Goal: Task Accomplishment & Management: Manage account settings

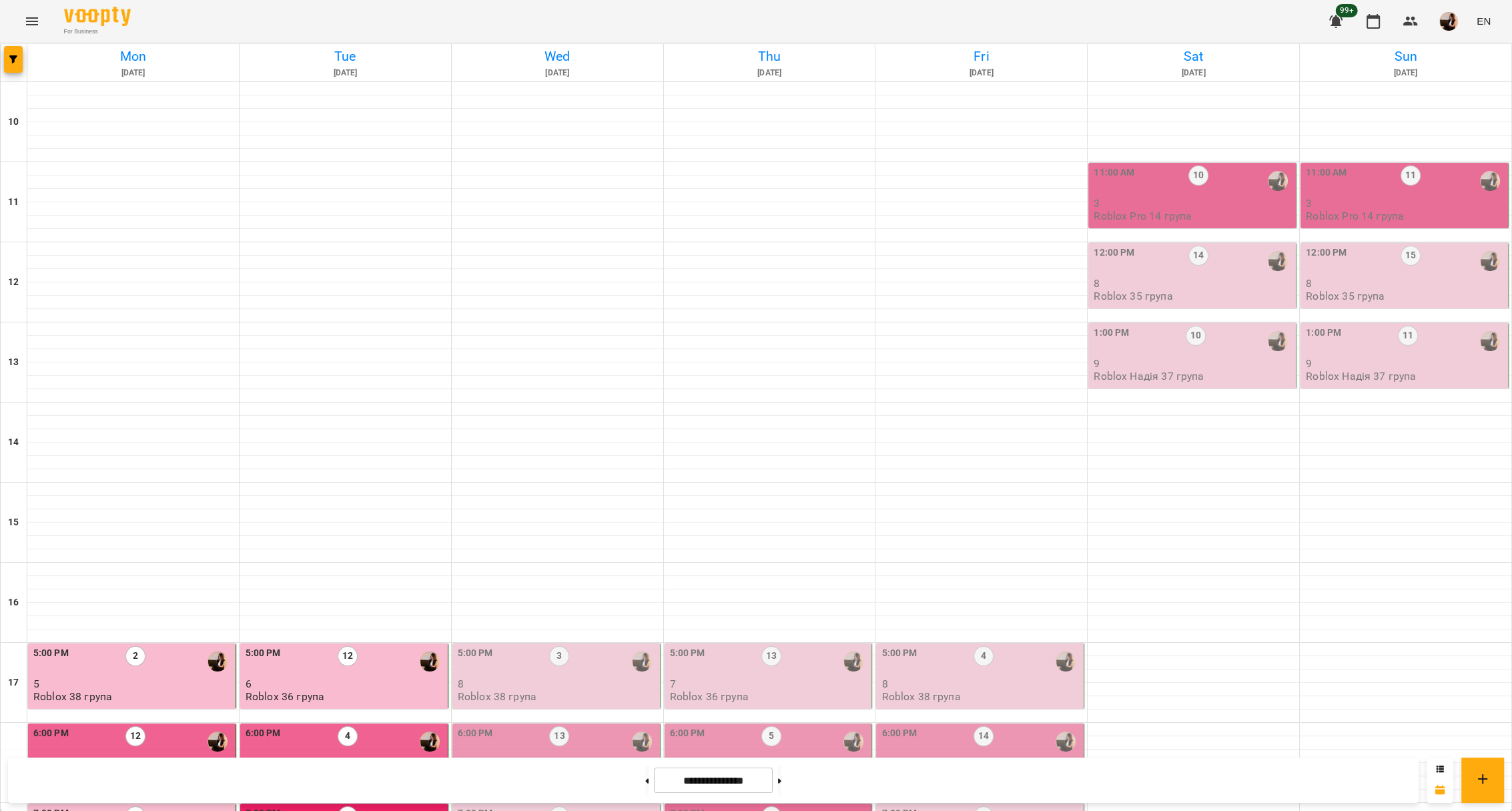
scroll to position [267, 0]
click at [490, 646] on div "5:00 PM 3" at bounding box center [558, 661] width 200 height 30
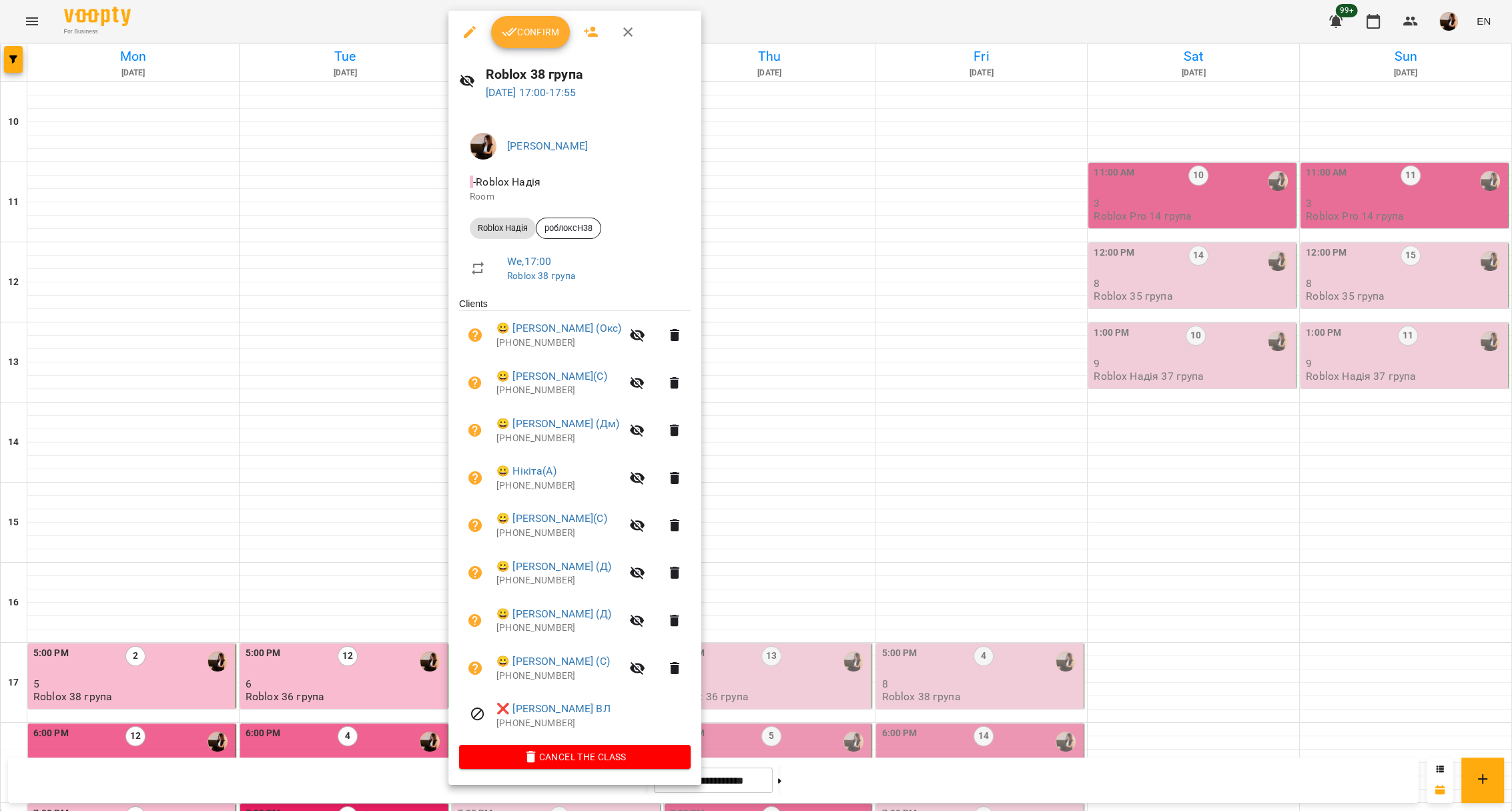
click at [757, 384] on div at bounding box center [756, 406] width 1512 height 811
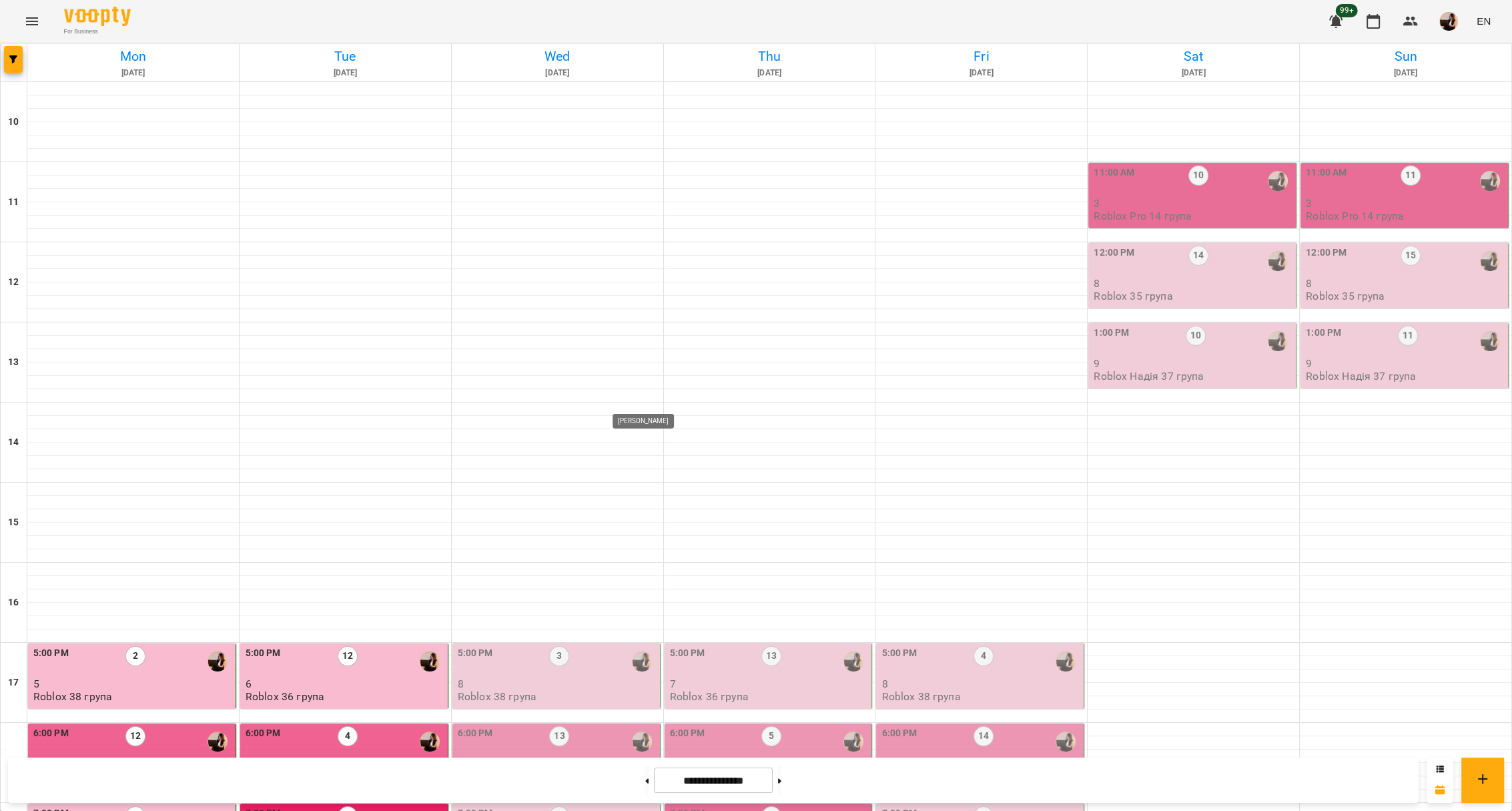
click at [626, 646] on div at bounding box center [641, 661] width 30 height 30
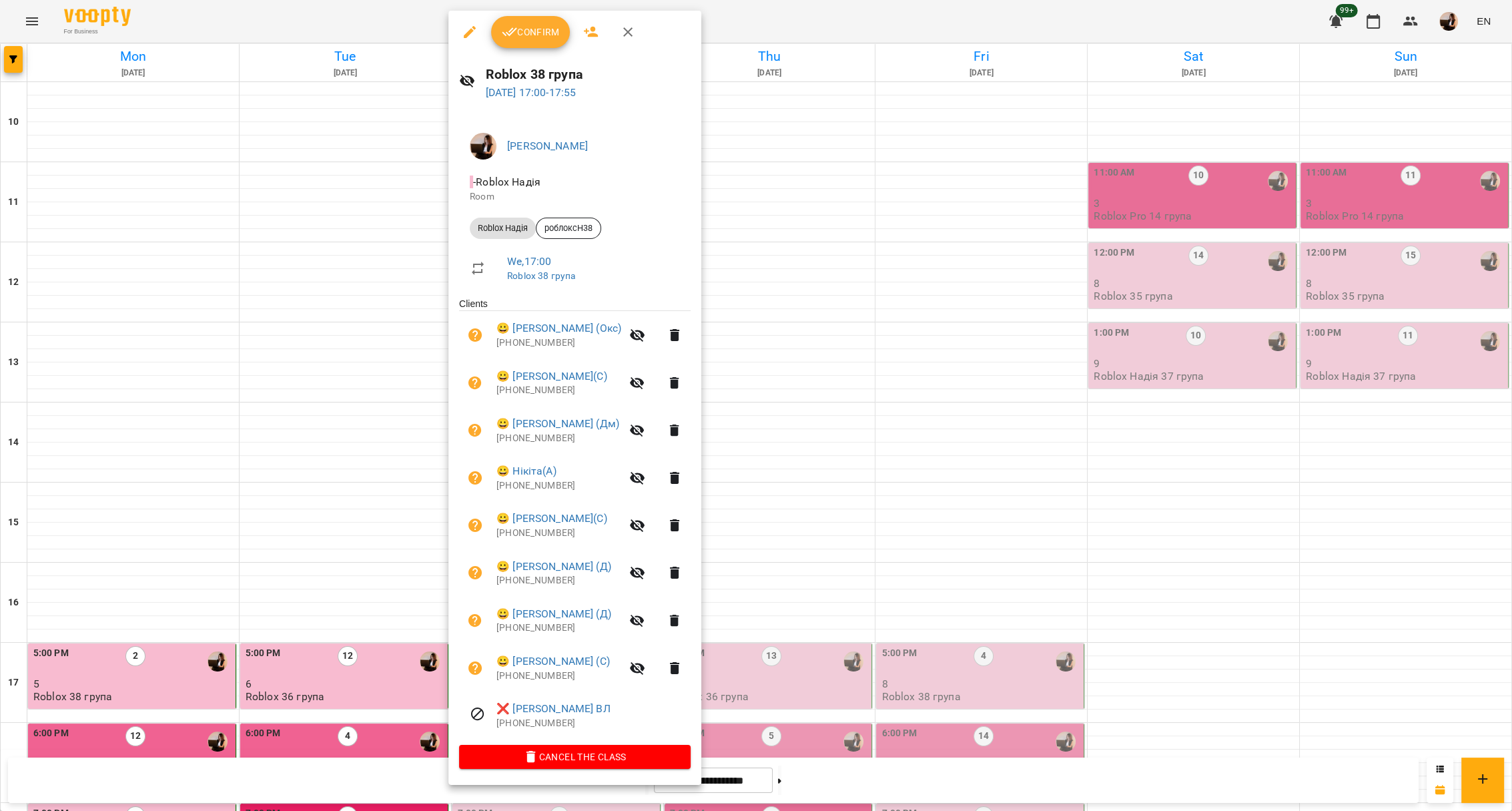
click at [950, 469] on div at bounding box center [756, 406] width 1512 height 811
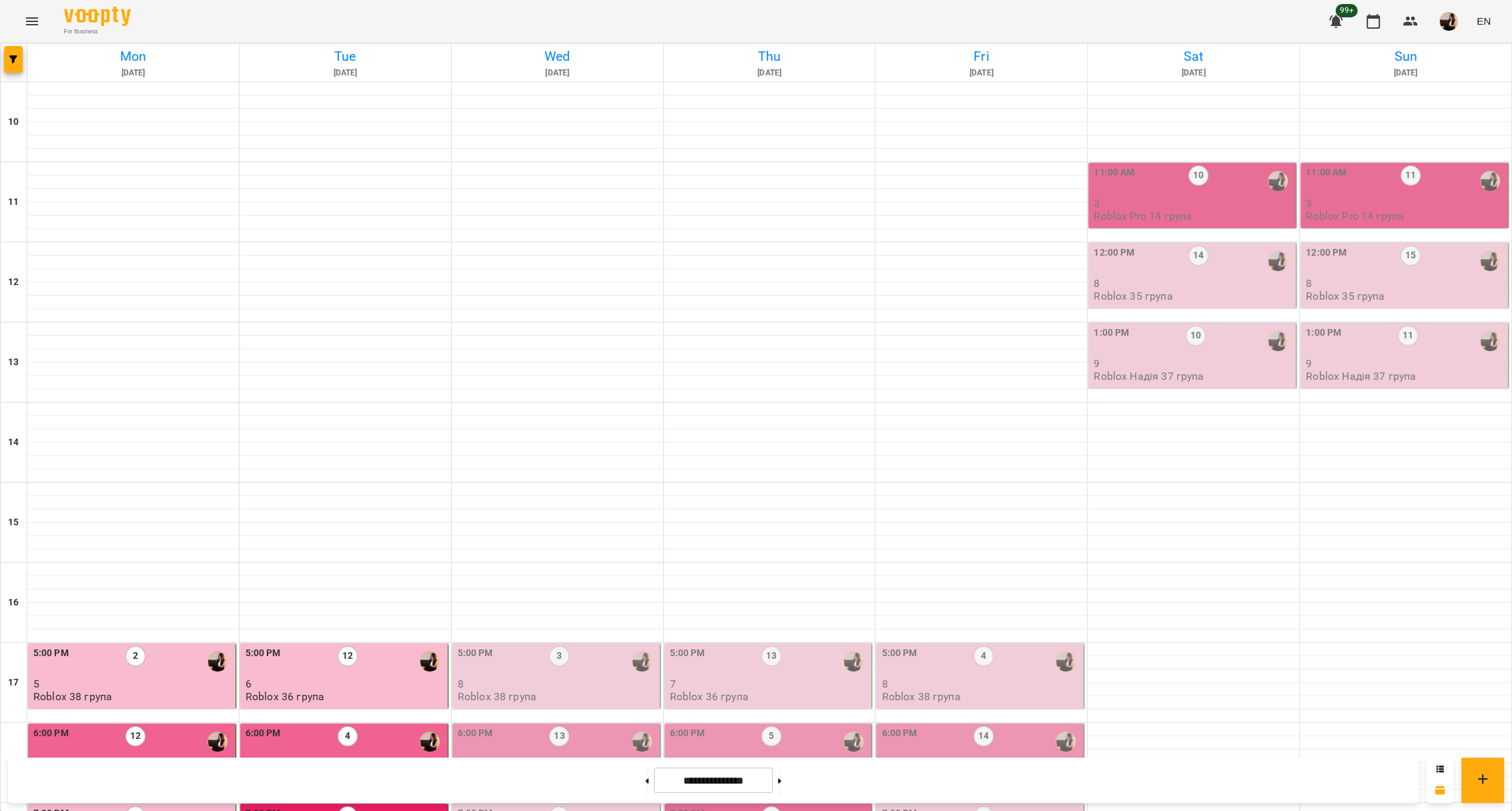
click at [495, 691] on p "Roblox 38 група" at bounding box center [497, 696] width 79 height 11
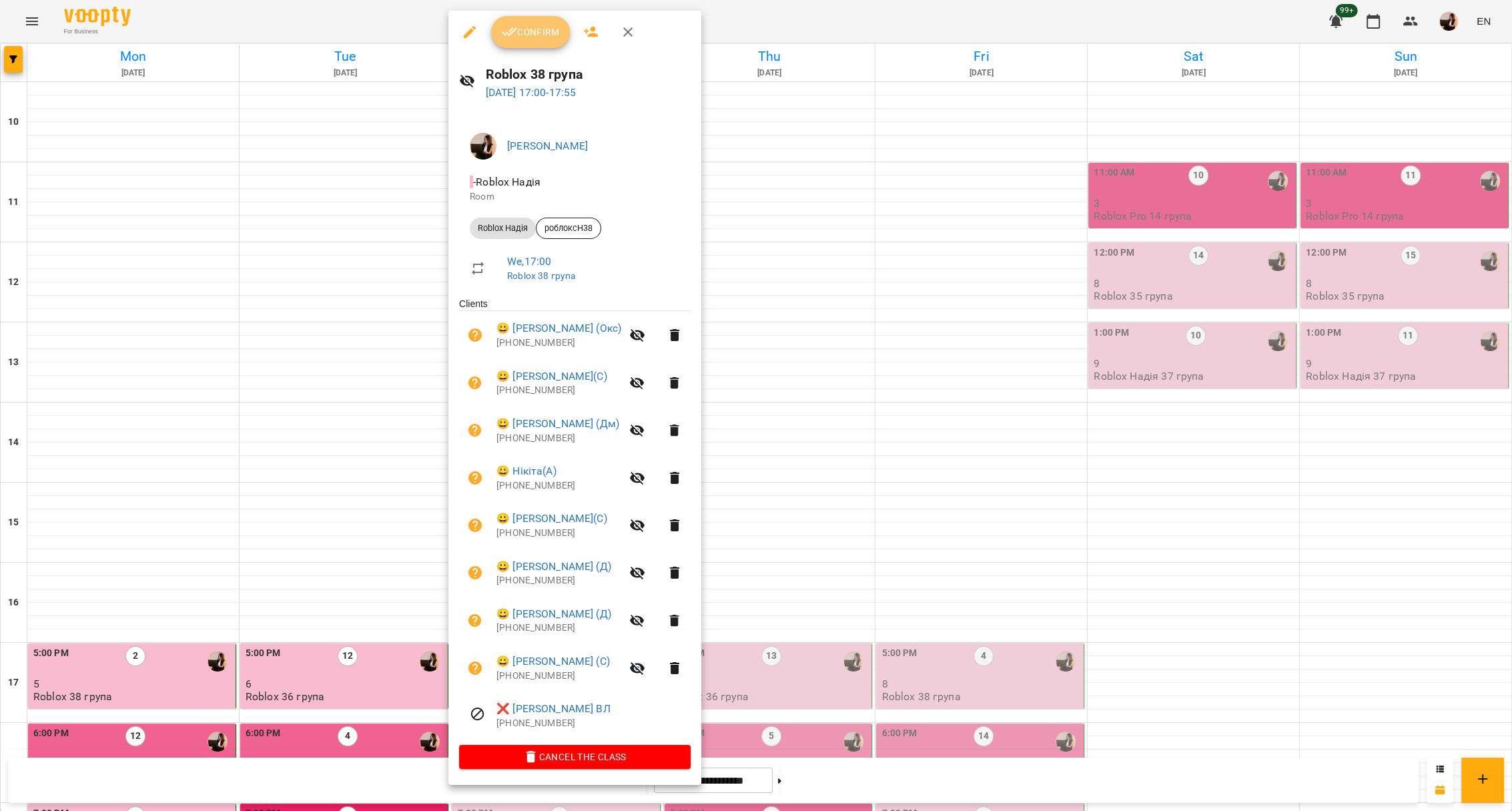
click at [529, 29] on span "Confirm" at bounding box center [530, 32] width 57 height 16
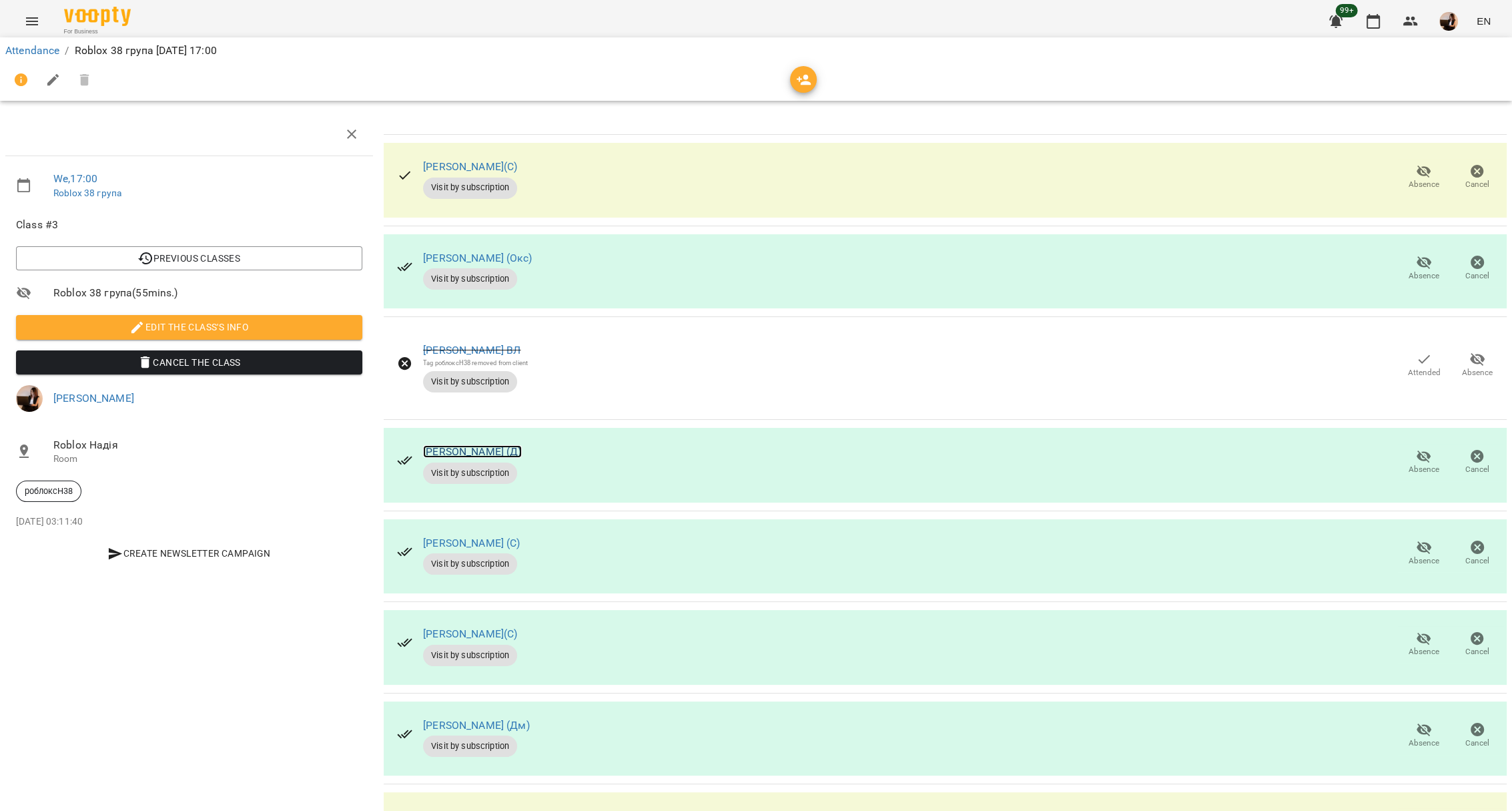
scroll to position [178, 0]
drag, startPoint x: 438, startPoint y: 461, endPoint x: 464, endPoint y: 464, distance: 26.2
click at [464, 613] on div "Михайло Кравченко(С) Visit by subscription" at bounding box center [457, 645] width 142 height 64
copy link "Михайло"
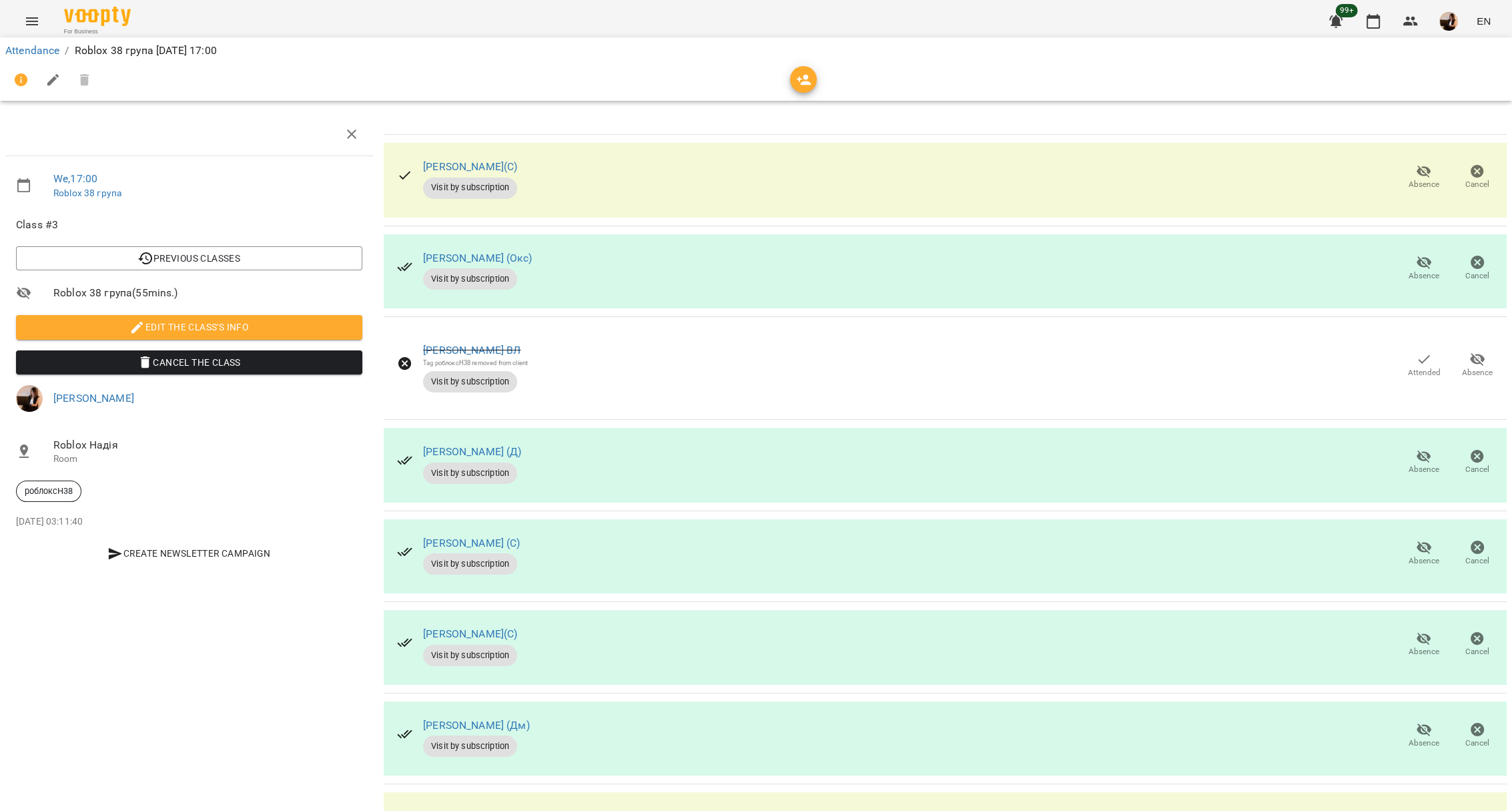
click at [1411, 247] on div "Absence Cancel" at bounding box center [1450, 268] width 112 height 42
click at [1412, 250] on button "Absence" at bounding box center [1423, 268] width 53 height 38
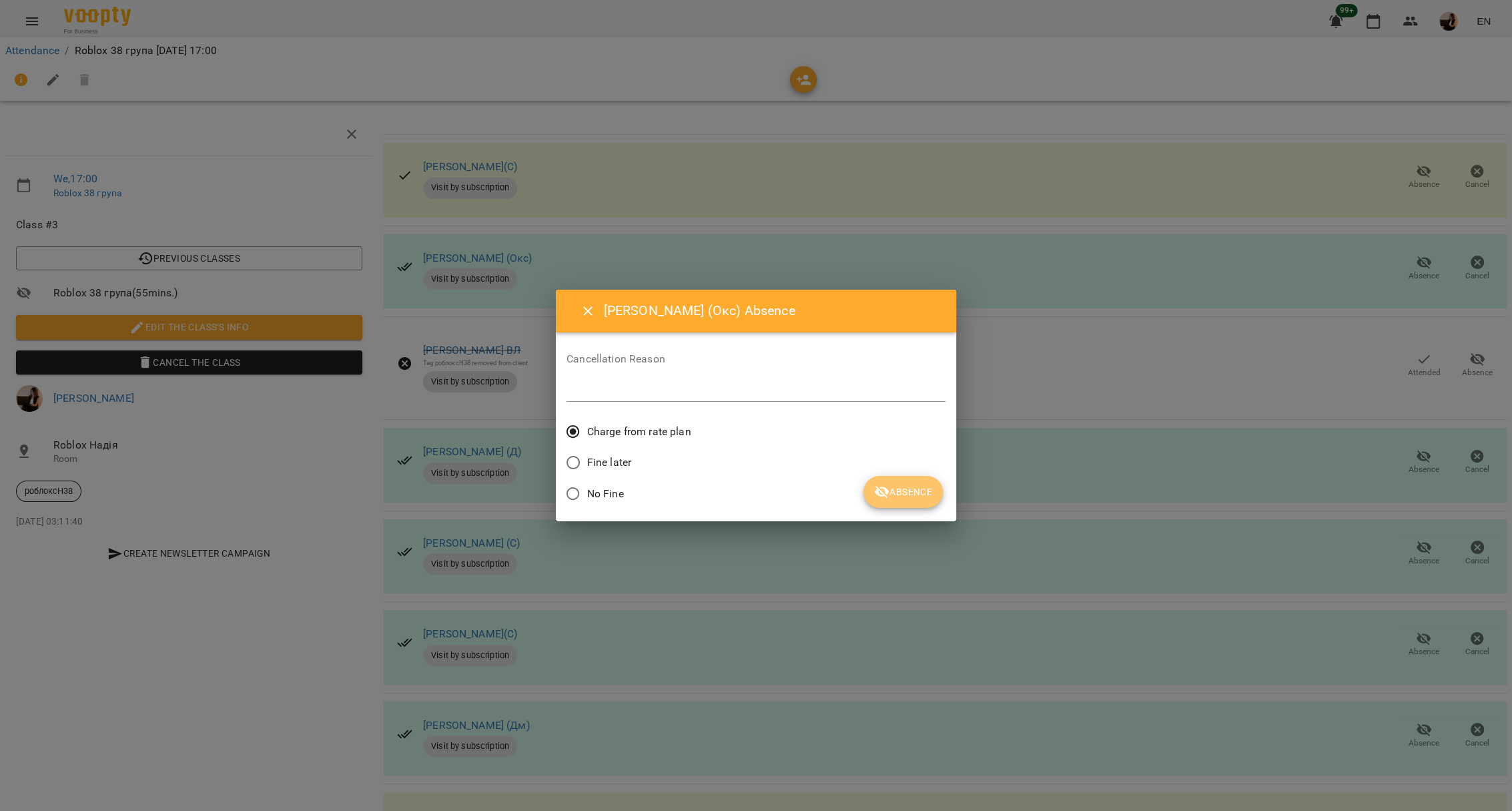
click at [902, 490] on span "Absence" at bounding box center [903, 492] width 58 height 16
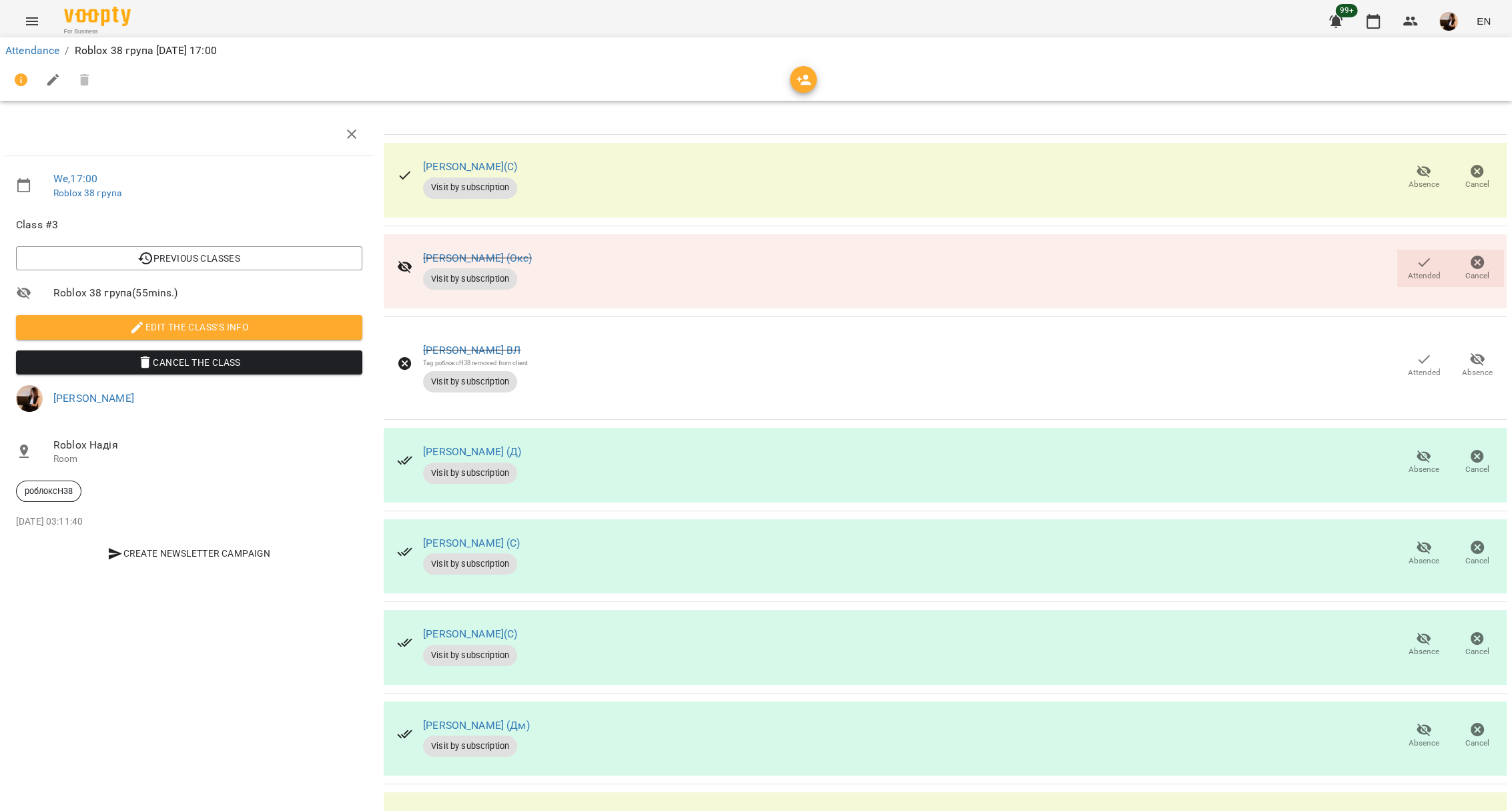
scroll to position [184, 0]
click at [1428, 539] on span "Absence" at bounding box center [1424, 553] width 37 height 27
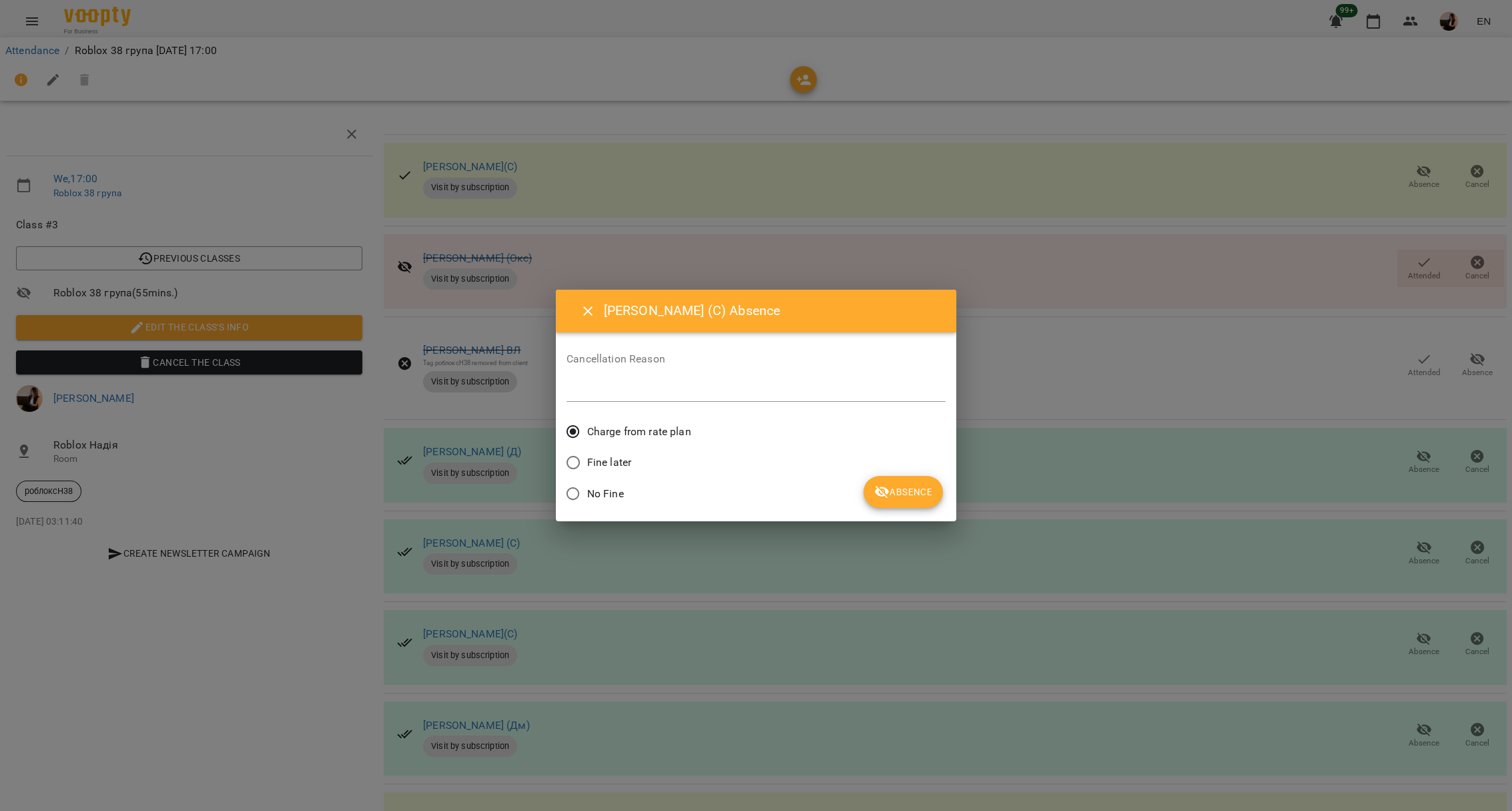
click at [918, 486] on span "Absence" at bounding box center [903, 492] width 58 height 16
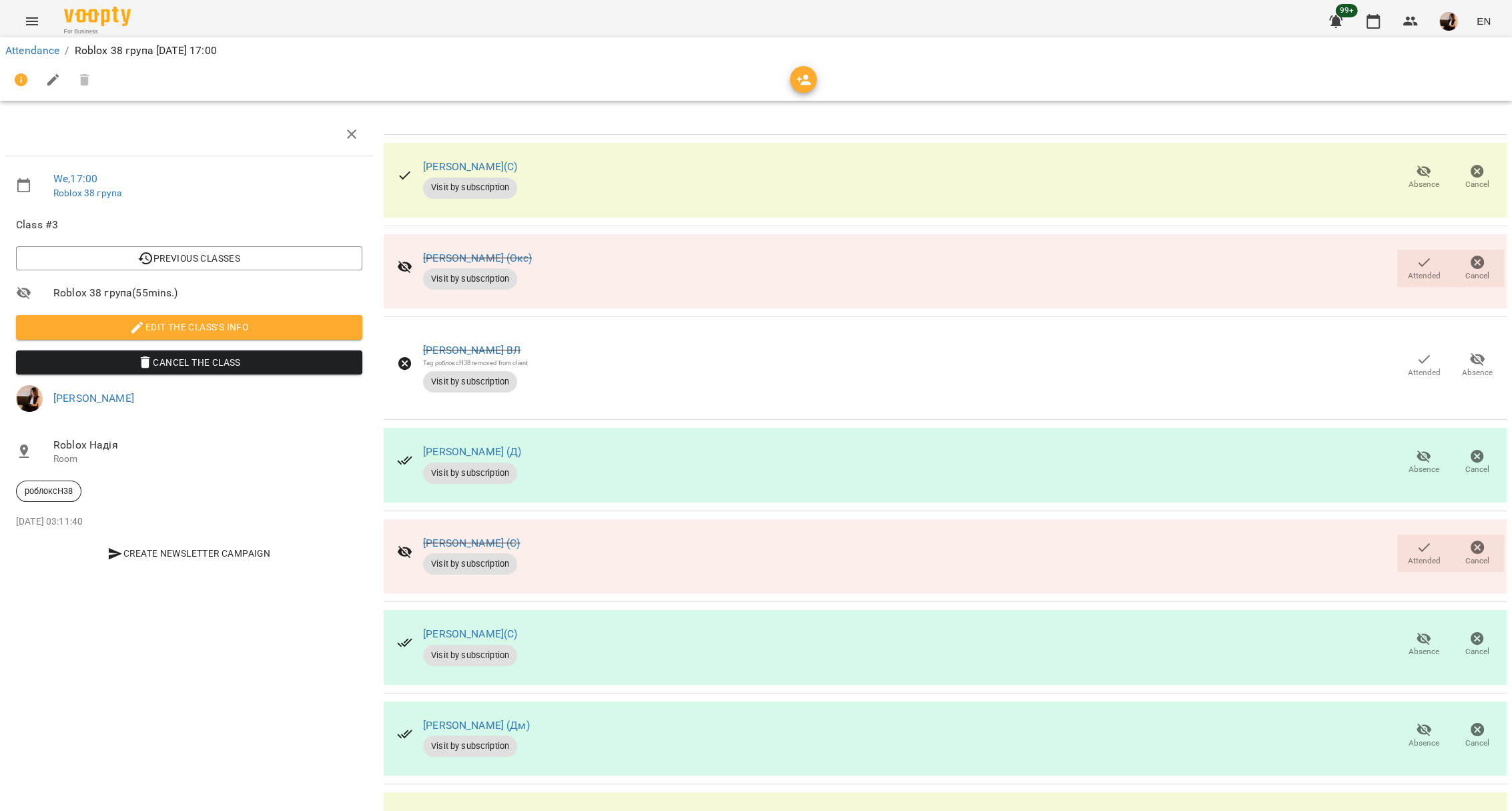
click at [1400, 718] on button "Absence" at bounding box center [1423, 736] width 53 height 38
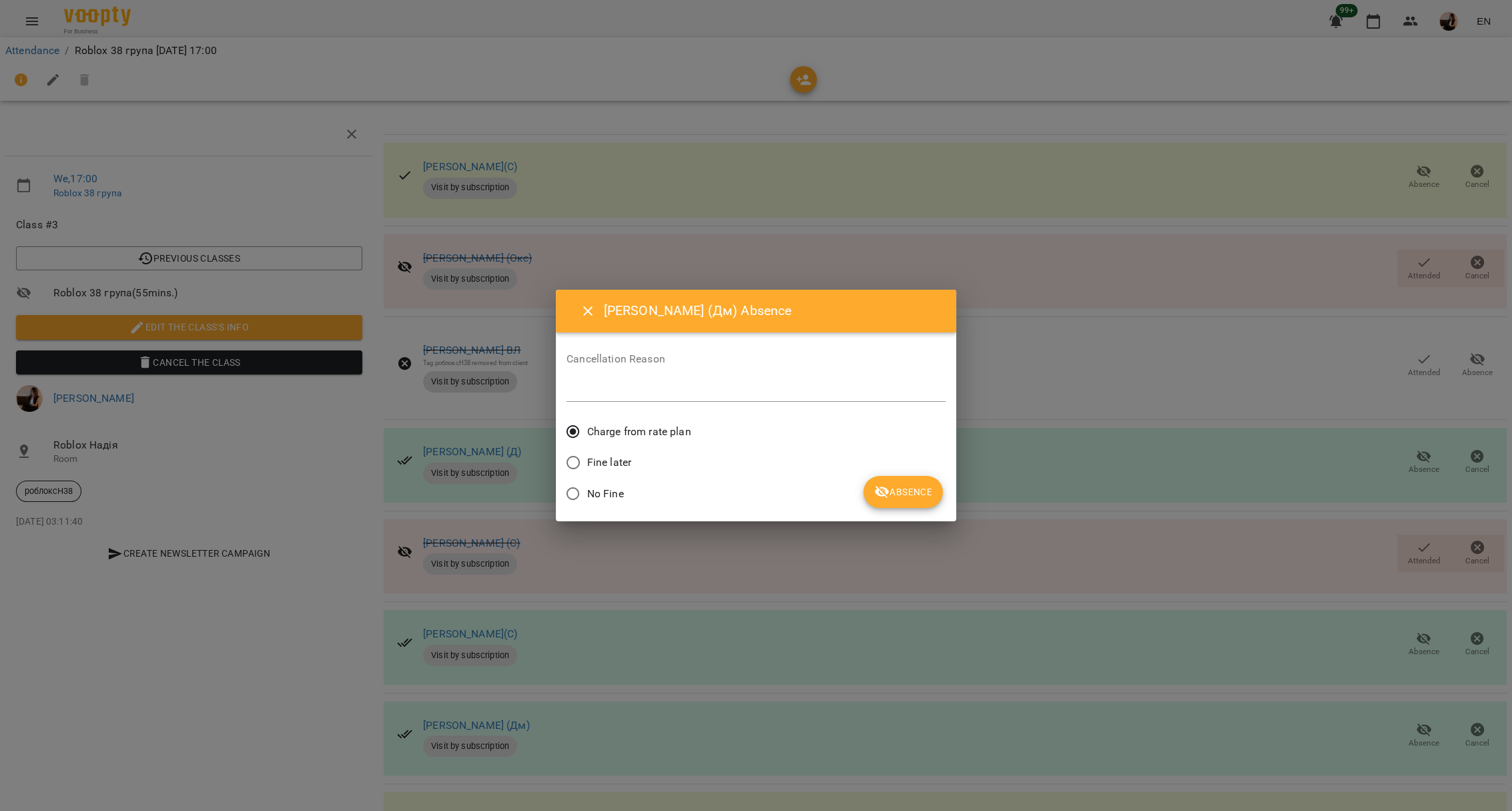
click at [918, 494] on span "Absence" at bounding box center [903, 492] width 58 height 16
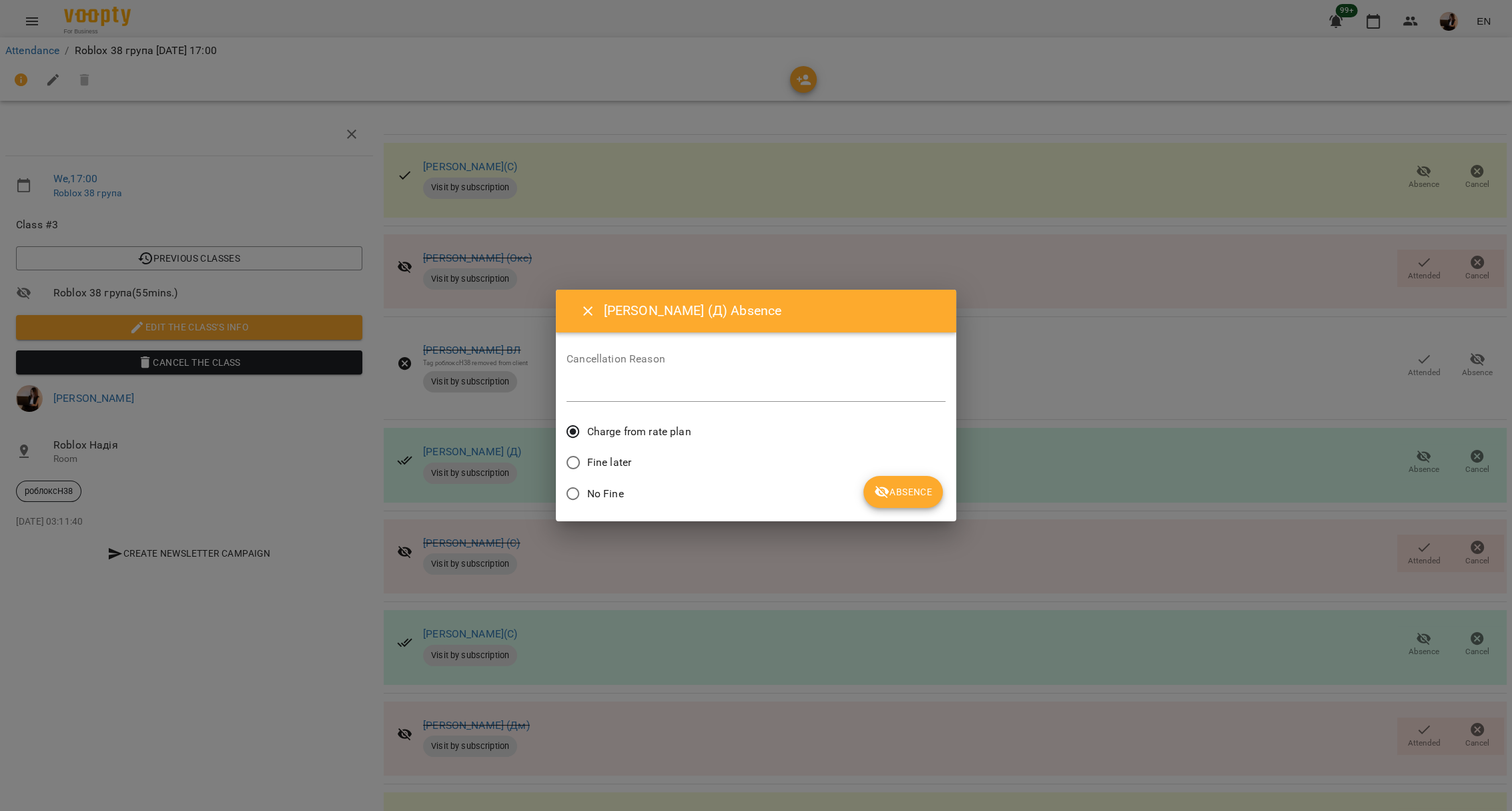
click at [913, 498] on span "Absence" at bounding box center [903, 492] width 58 height 16
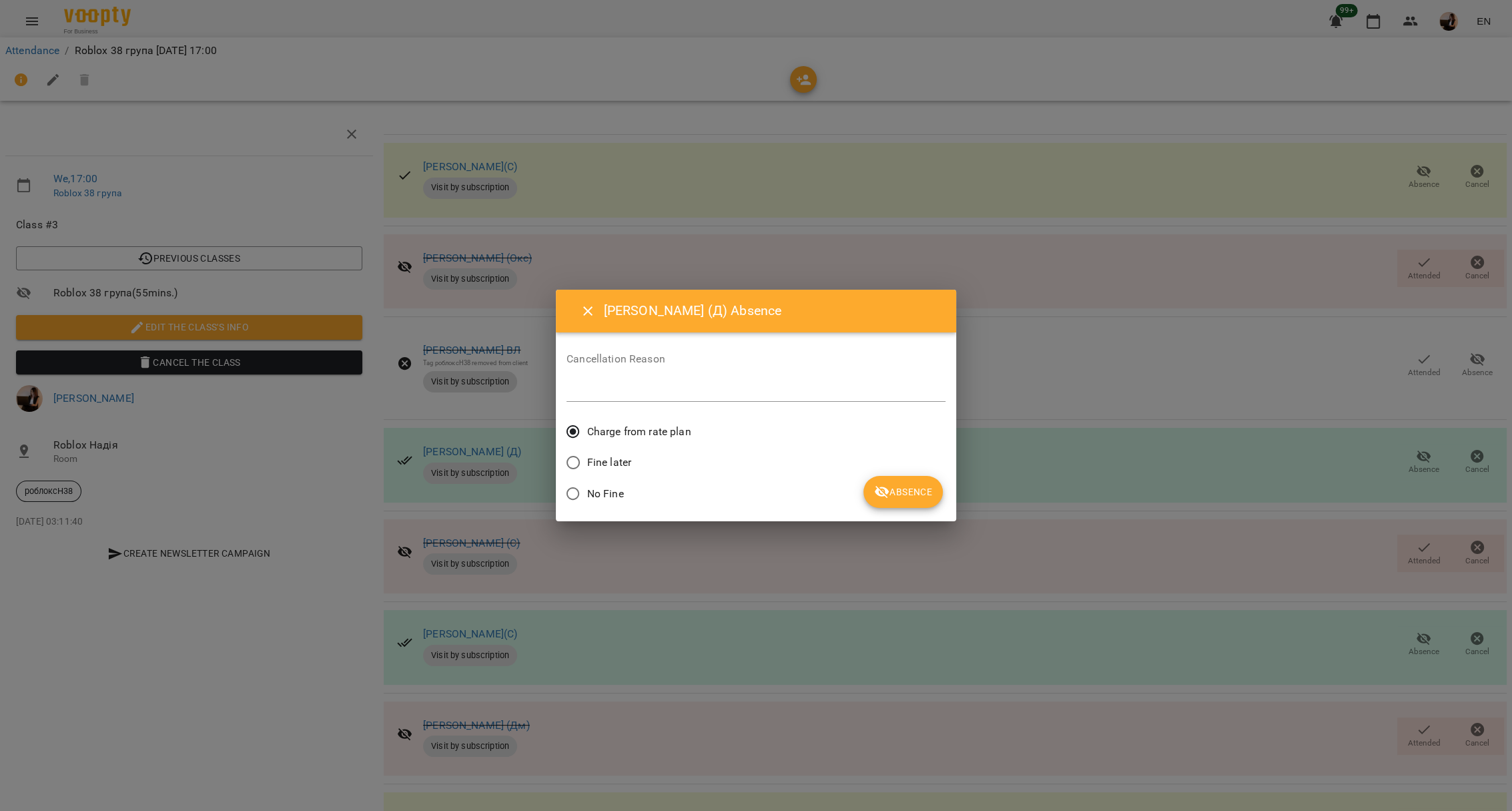
click at [911, 494] on span "Absence" at bounding box center [903, 492] width 58 height 16
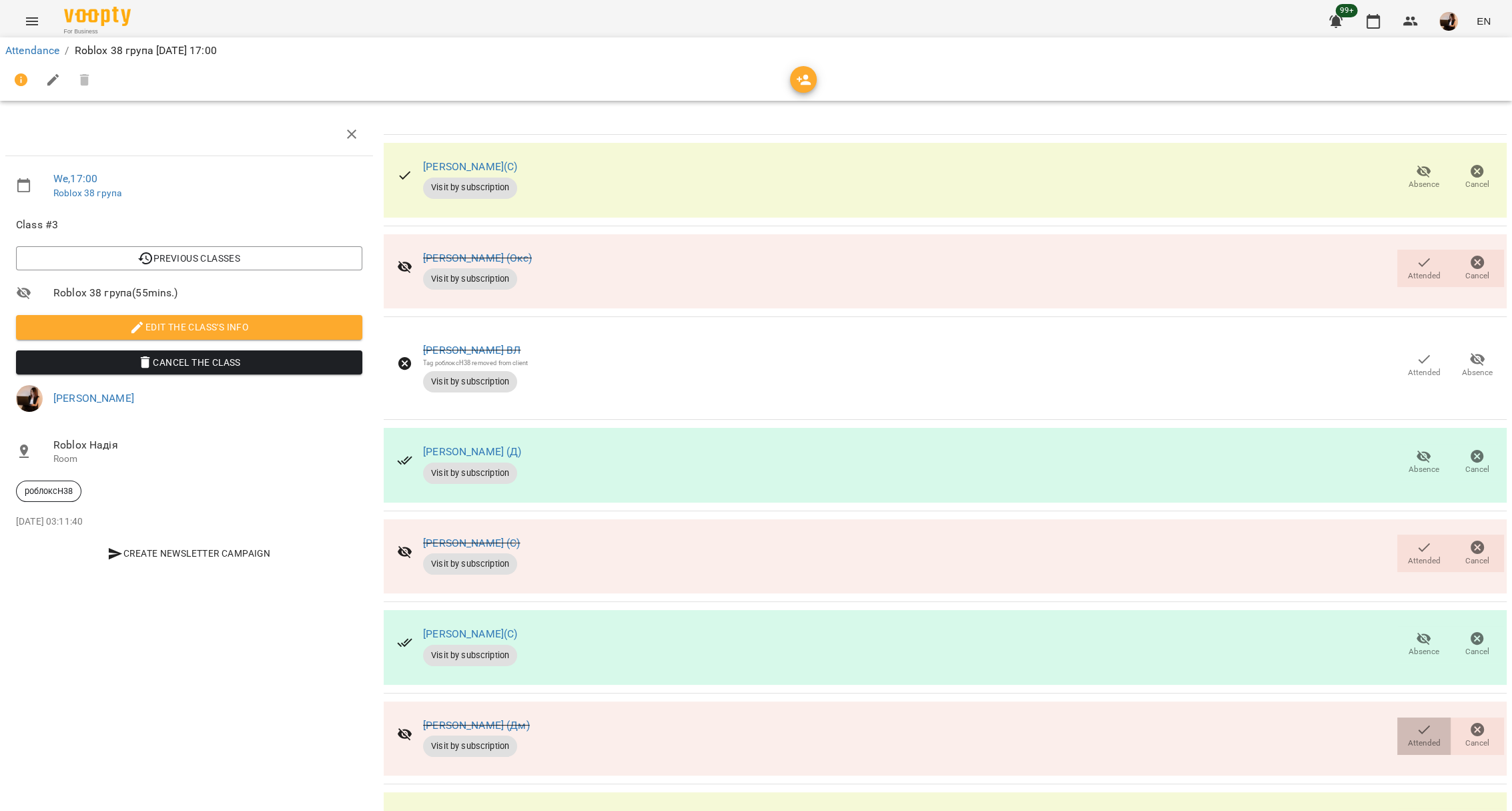
click at [1408, 737] on span "Attended" at bounding box center [1424, 743] width 33 height 11
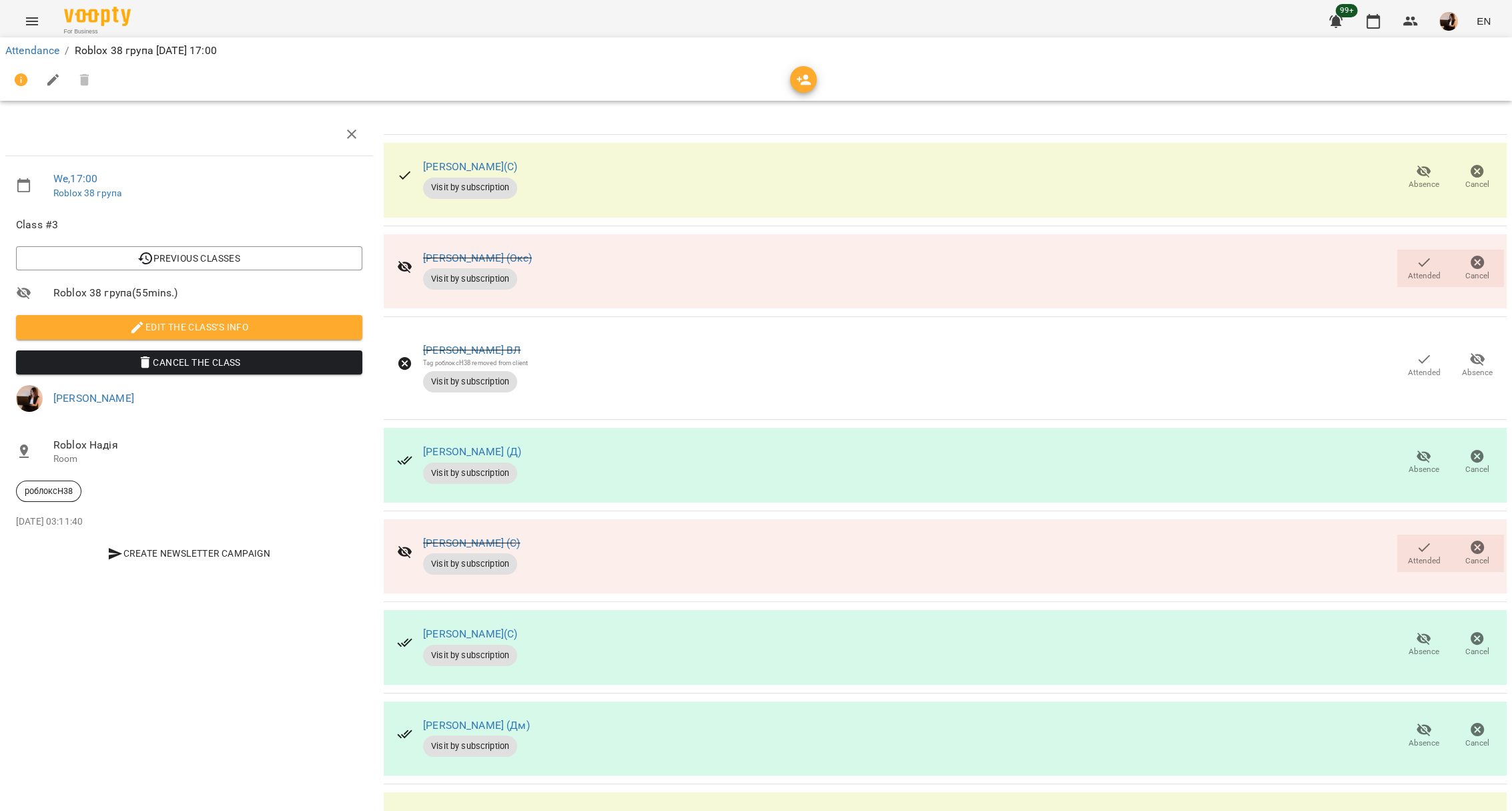
click at [1405, 539] on span "Attended" at bounding box center [1424, 553] width 37 height 27
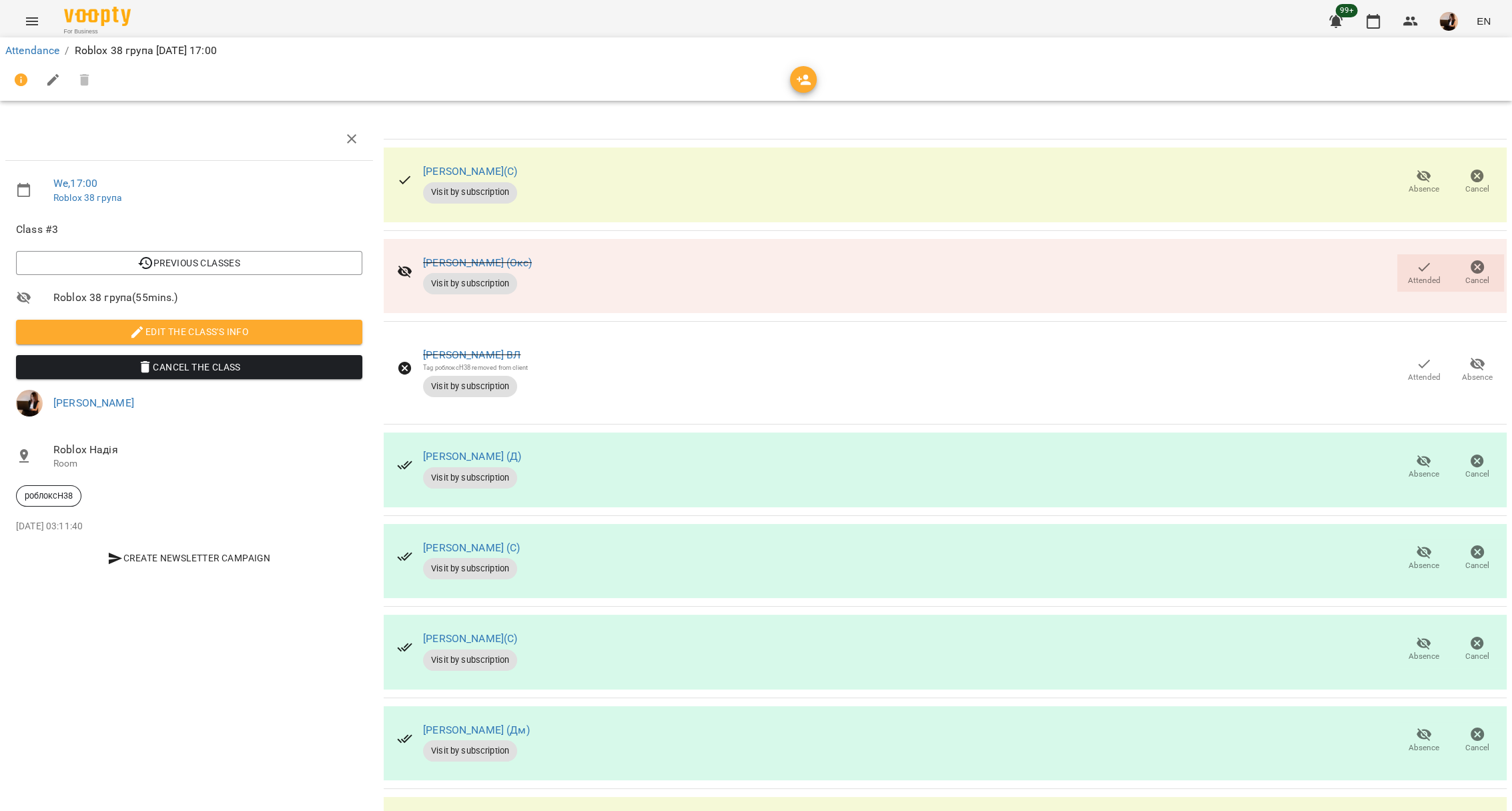
scroll to position [0, 0]
click at [31, 49] on link "Attendance" at bounding box center [33, 50] width 54 height 13
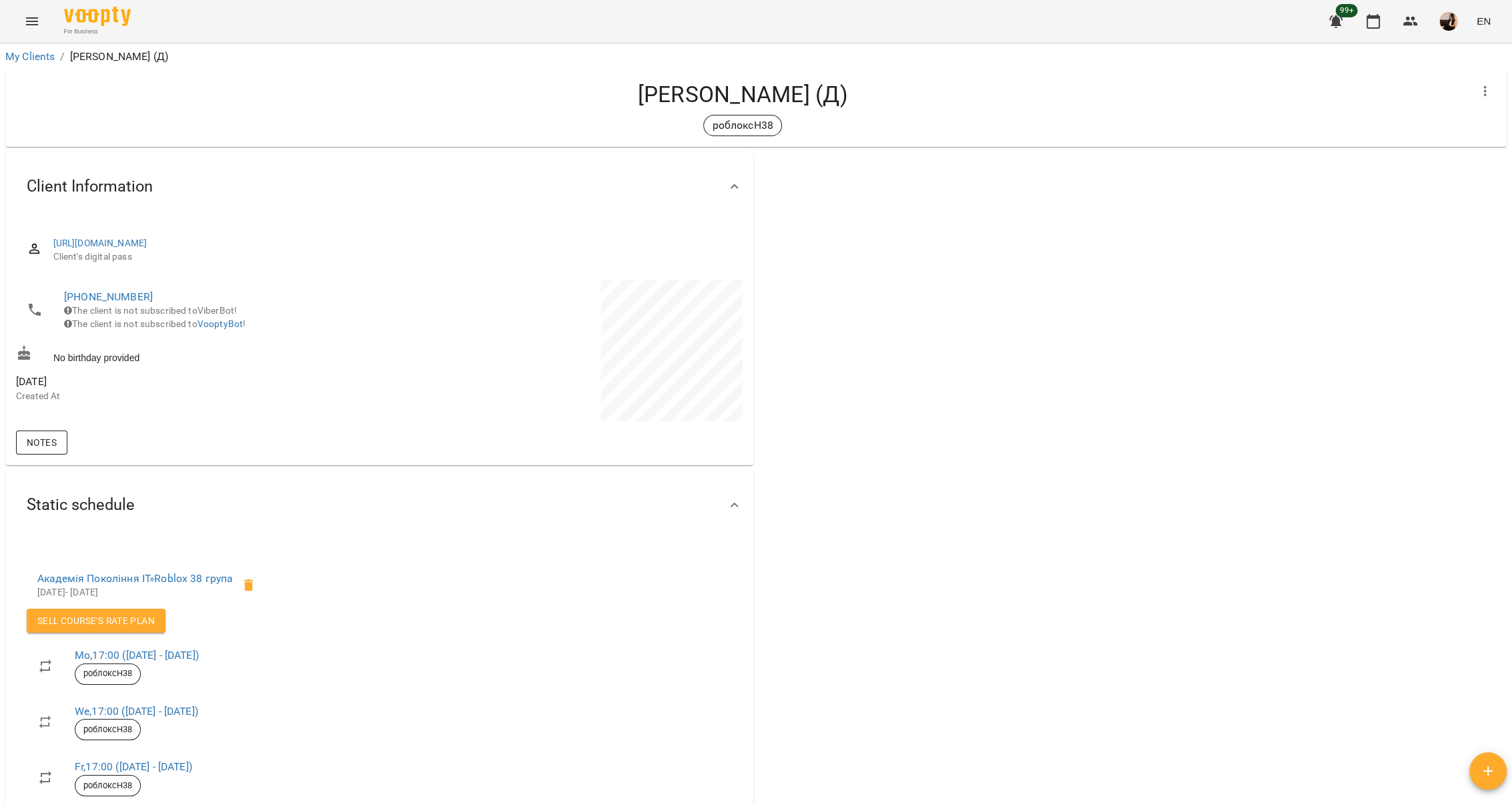
click at [37, 439] on span "Notes" at bounding box center [42, 442] width 30 height 16
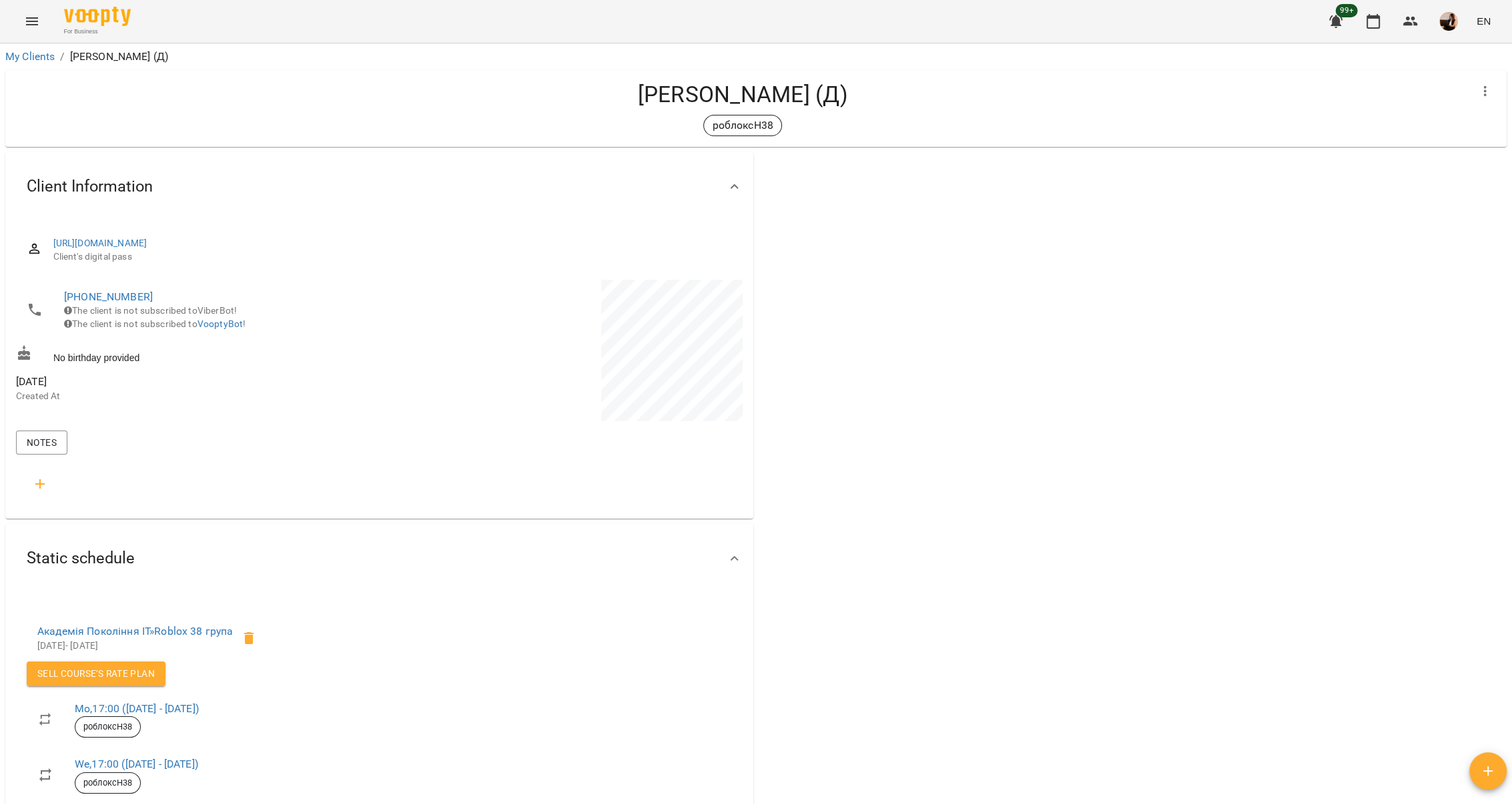
click at [38, 485] on icon "button" at bounding box center [40, 483] width 16 height 16
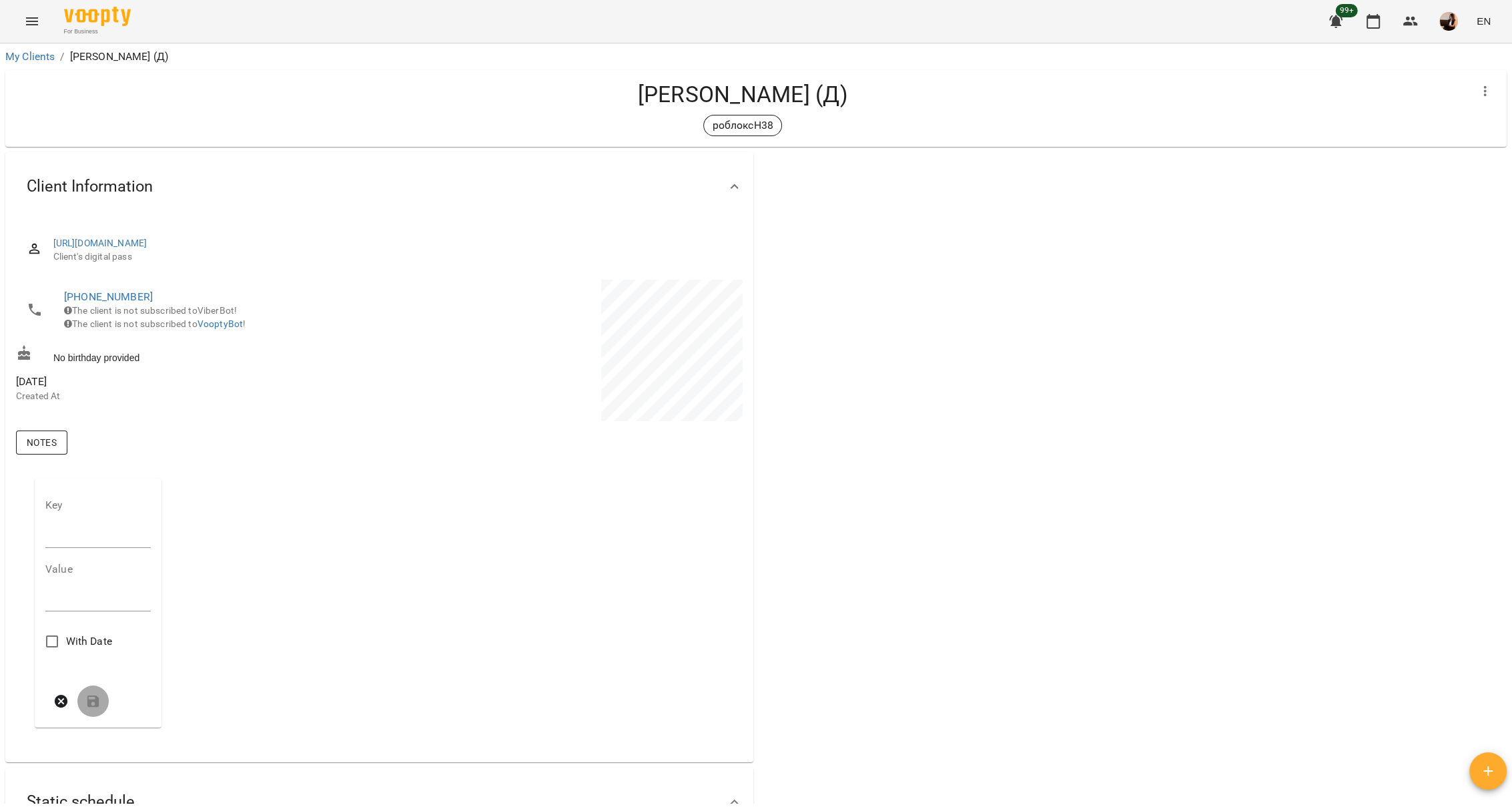
click at [52, 443] on span "Notes" at bounding box center [42, 442] width 30 height 16
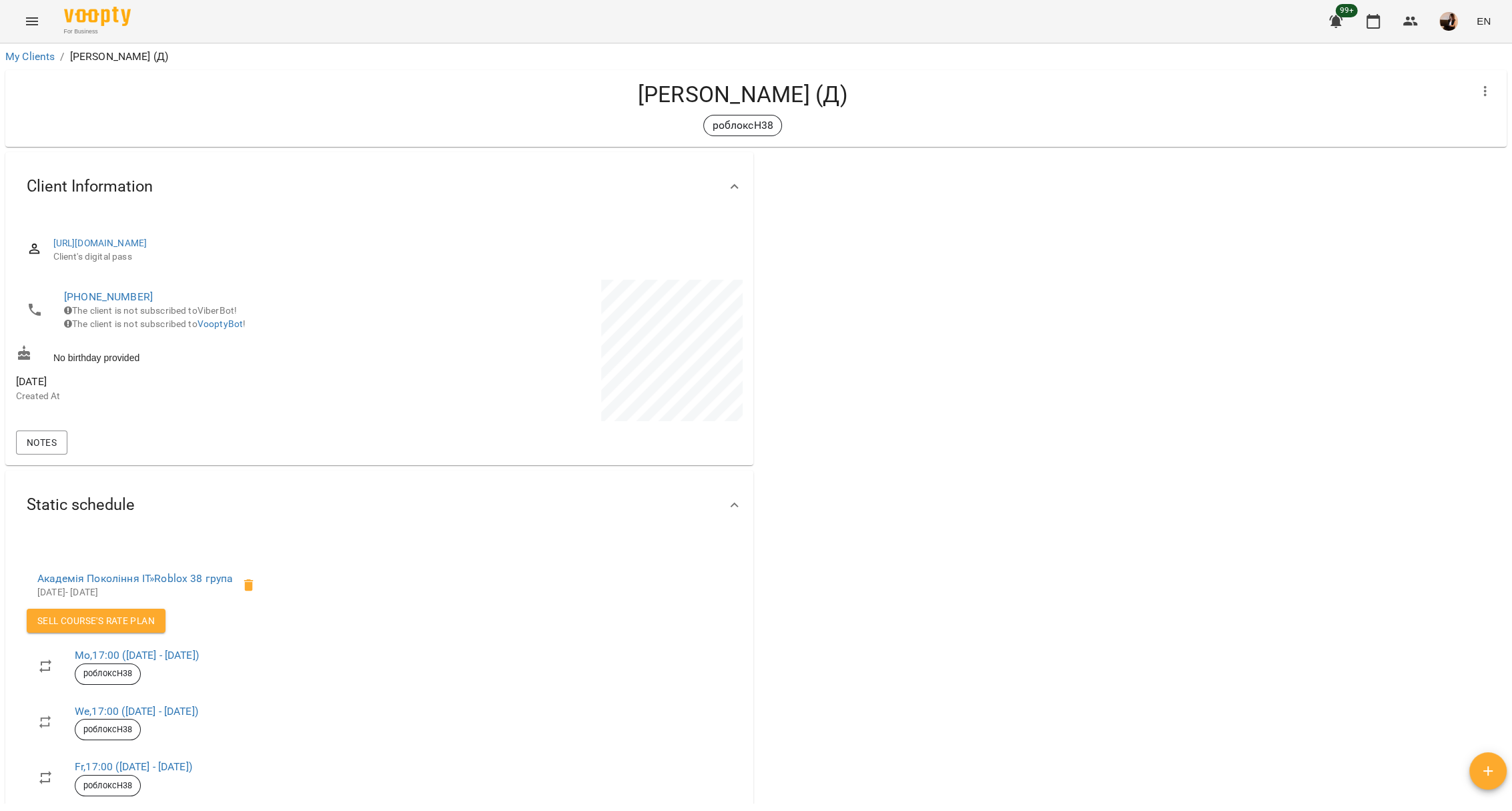
click at [789, 81] on h4 "[PERSON_NAME] (Д)" at bounding box center [743, 94] width 1453 height 28
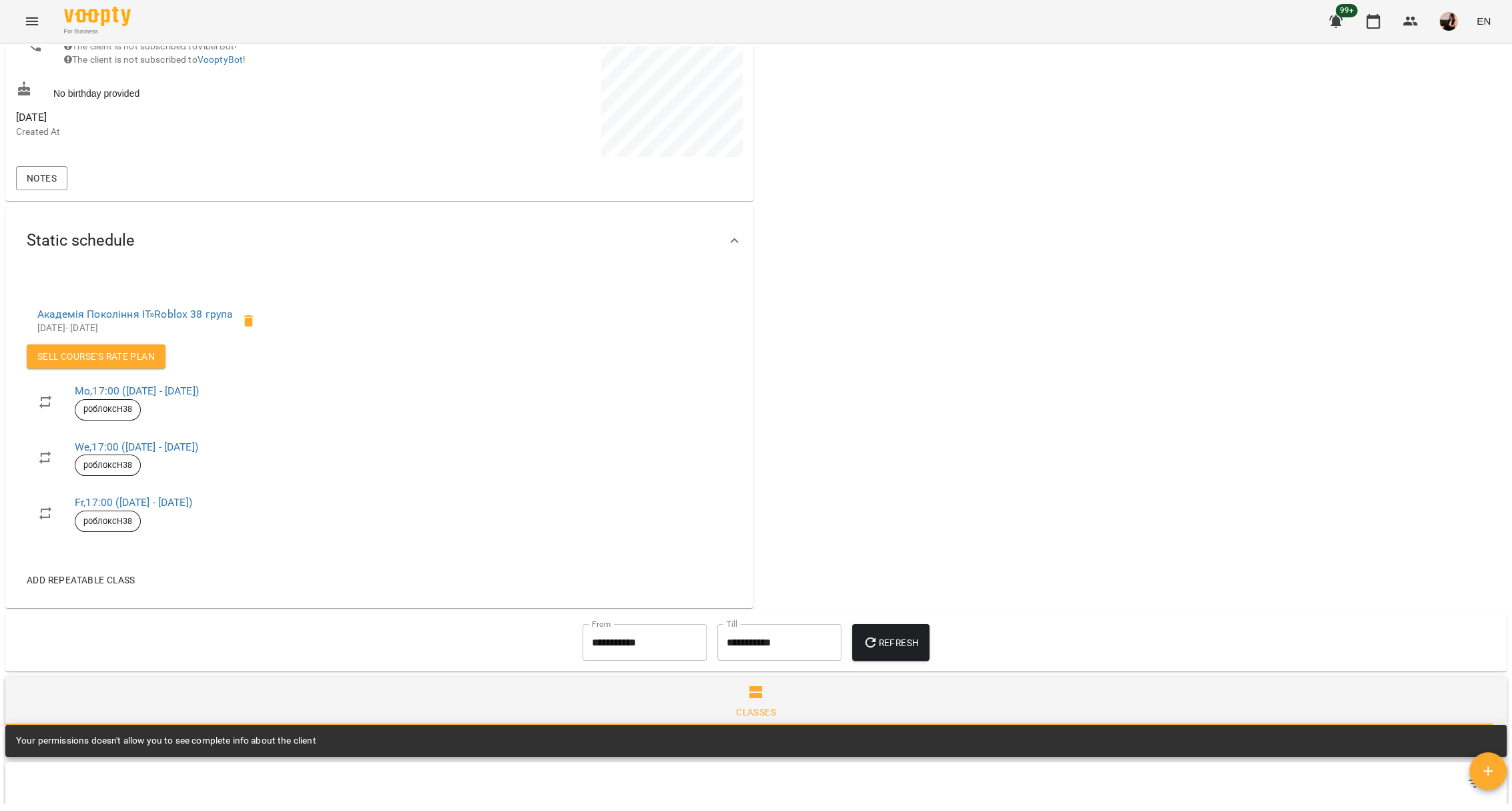
scroll to position [267, 0]
